Goal: Navigation & Orientation: Find specific page/section

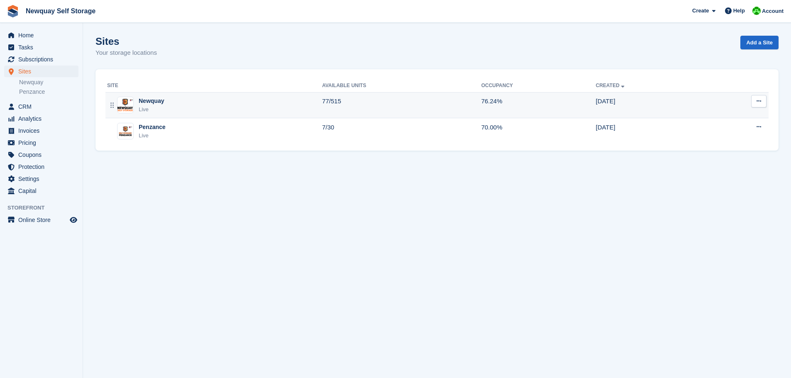
click at [124, 106] on img at bounding box center [126, 105] width 16 height 12
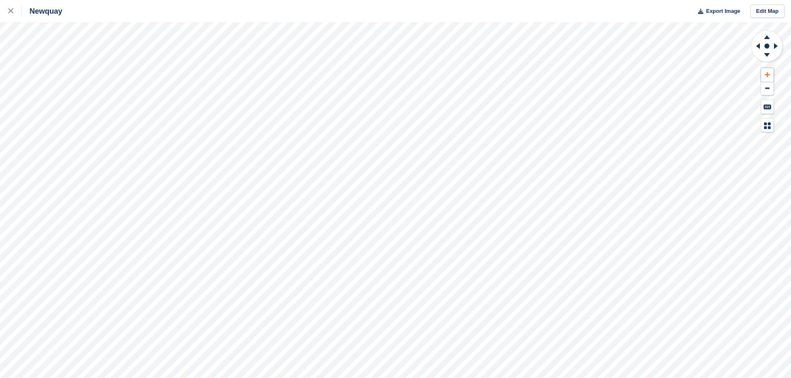
click at [769, 73] on icon at bounding box center [767, 75] width 5 height 6
click at [770, 73] on button at bounding box center [767, 75] width 12 height 14
click at [14, 11] on div at bounding box center [15, 11] width 14 height 10
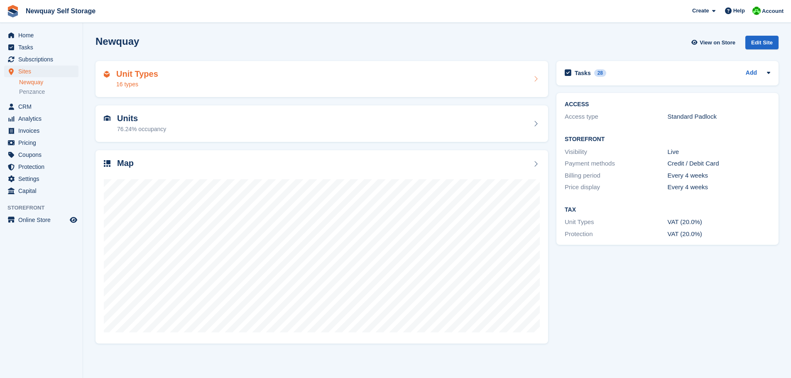
click at [130, 86] on div "16 types" at bounding box center [137, 84] width 42 height 9
